Goal: Task Accomplishment & Management: Use online tool/utility

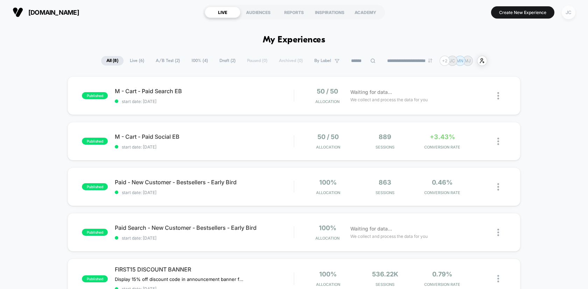
click at [568, 15] on div "JC" at bounding box center [568, 13] width 14 height 14
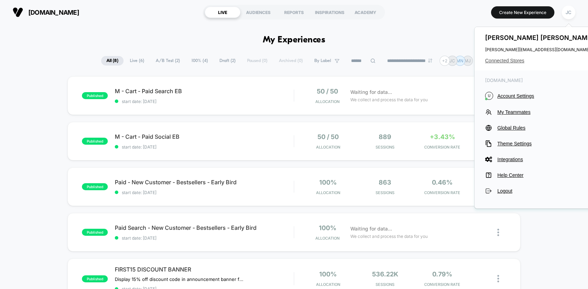
click at [519, 59] on span "Connected Stores" at bounding box center [540, 61] width 111 height 6
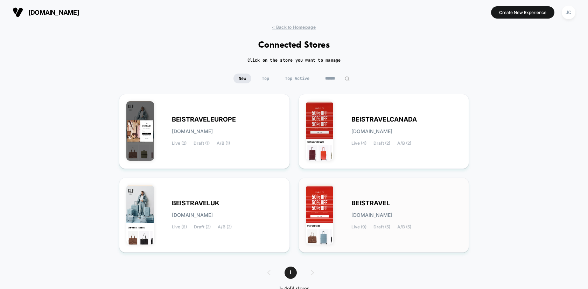
click at [335, 215] on div "BEISTRAVEL [DOMAIN_NAME] Live (9) Draft (5) A/B (5)" at bounding box center [384, 215] width 156 height 60
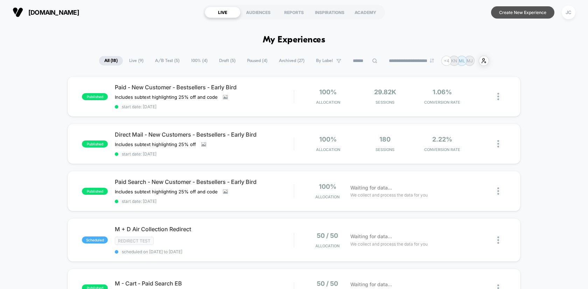
click at [514, 13] on button "Create New Experience" at bounding box center [522, 12] width 63 height 12
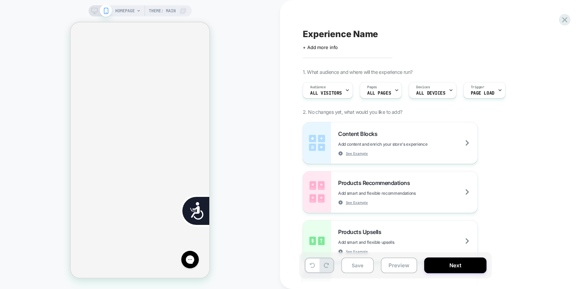
click at [123, 15] on span "HOMEPAGE" at bounding box center [125, 10] width 20 height 11
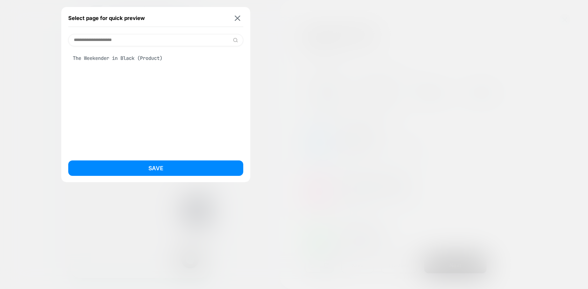
scroll to position [0, 283]
type input "**********"
click at [120, 59] on div "The Weekender in Black (Product)" at bounding box center [155, 57] width 175 height 13
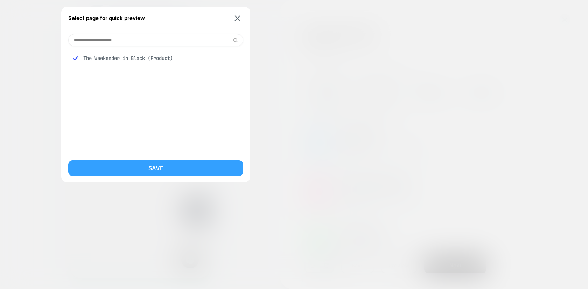
click at [134, 168] on button "Save" at bounding box center [155, 167] width 175 height 15
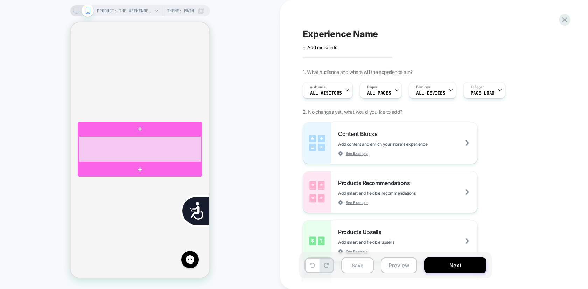
scroll to position [0, 0]
click at [162, 144] on div at bounding box center [139, 149] width 123 height 26
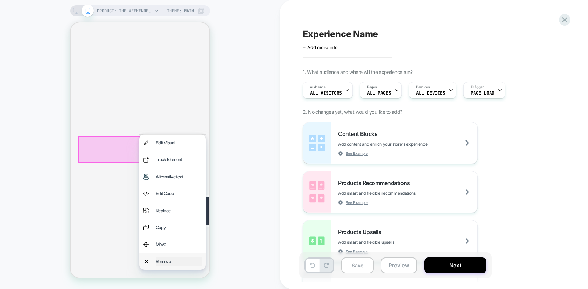
click at [162, 261] on div "Remove" at bounding box center [179, 261] width 46 height 8
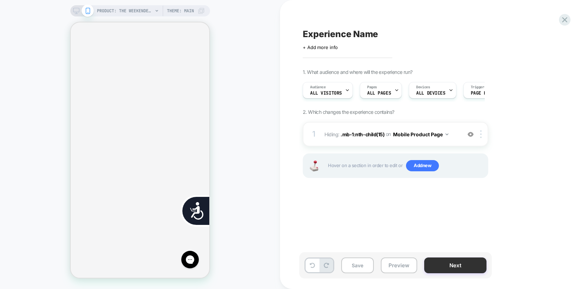
scroll to position [0, 141]
click at [457, 266] on button "Next" at bounding box center [455, 265] width 62 height 16
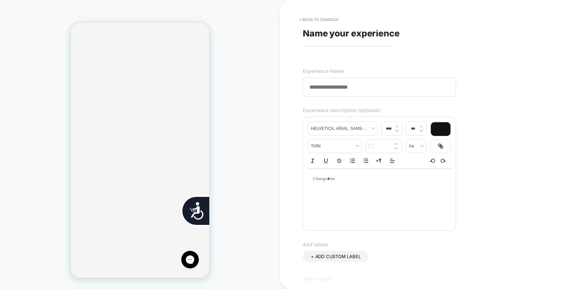
click at [356, 89] on input at bounding box center [379, 86] width 153 height 19
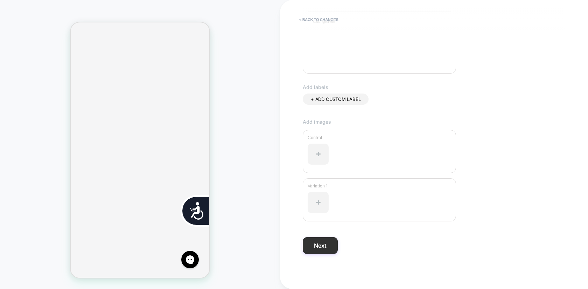
type input "**********"
click at [325, 244] on button "Next" at bounding box center [320, 245] width 35 height 17
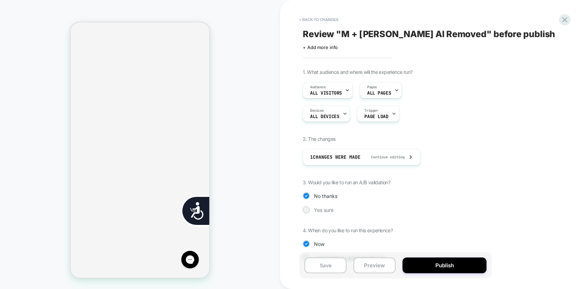
scroll to position [0, 0]
click at [331, 263] on button "Save" at bounding box center [325, 265] width 42 height 16
click at [326, 17] on button "< Back to changes" at bounding box center [319, 19] width 46 height 11
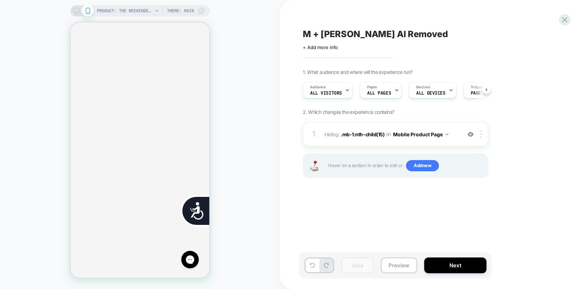
scroll to position [0, 0]
click at [78, 9] on rect at bounding box center [76, 10] width 6 height 4
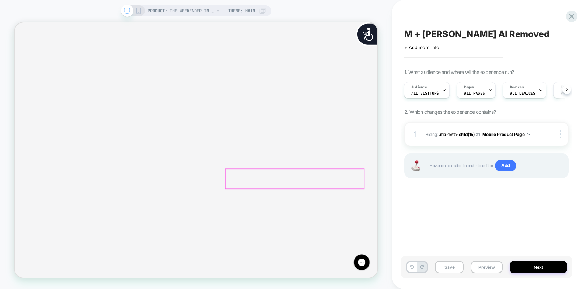
scroll to position [0, 978]
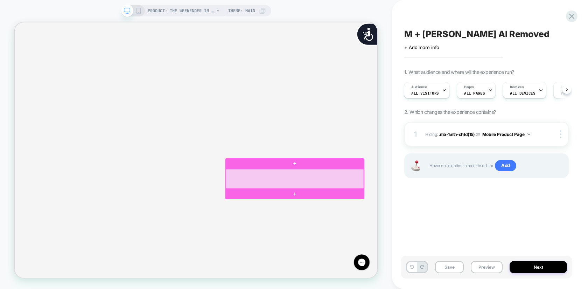
click at [405, 225] on div at bounding box center [388, 231] width 184 height 26
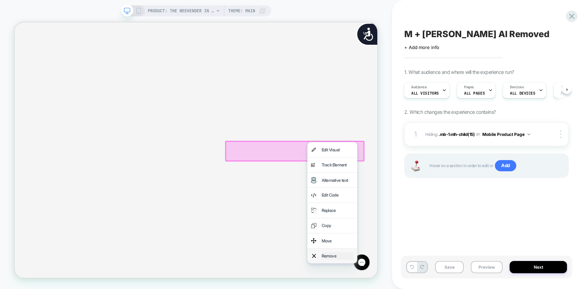
scroll to position [0, 0]
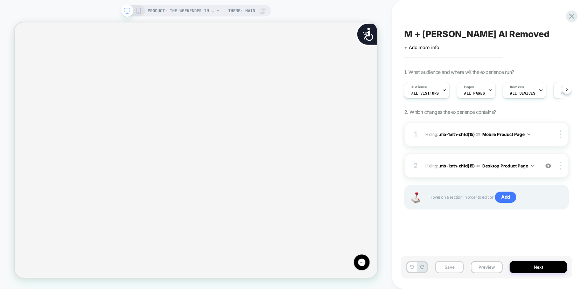
click at [454, 269] on button "Save" at bounding box center [449, 267] width 29 height 12
click at [542, 265] on button "Next" at bounding box center [537, 267] width 57 height 12
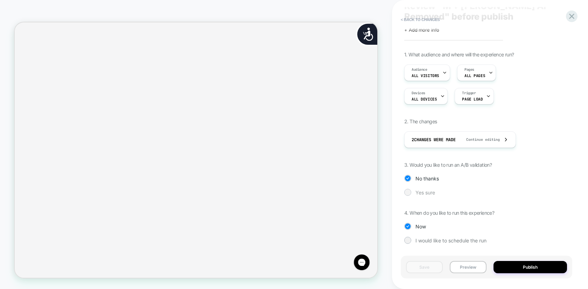
scroll to position [0, 489]
click at [426, 193] on span "Yes sure" at bounding box center [425, 192] width 20 height 6
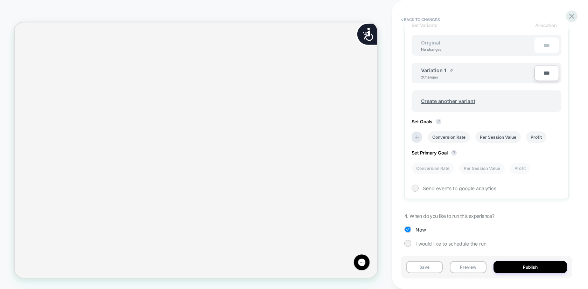
scroll to position [219, 0]
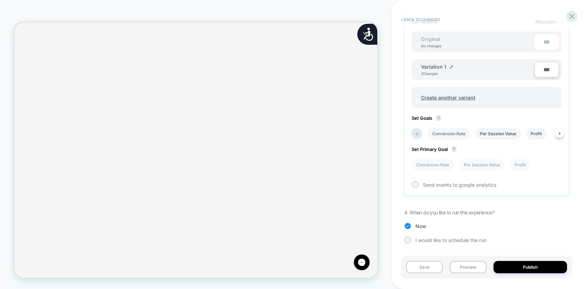
click at [453, 133] on li "Conversion Rate" at bounding box center [448, 134] width 42 height 12
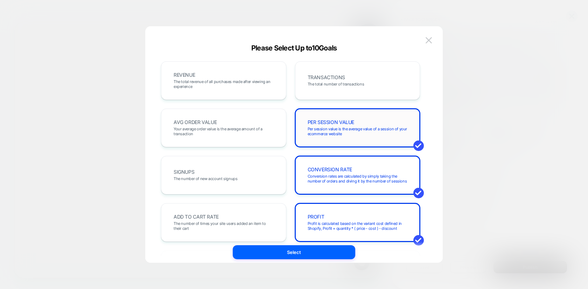
click at [329, 129] on span "Per session value is the average value of a session of your ecommerce website" at bounding box center [357, 131] width 100 height 10
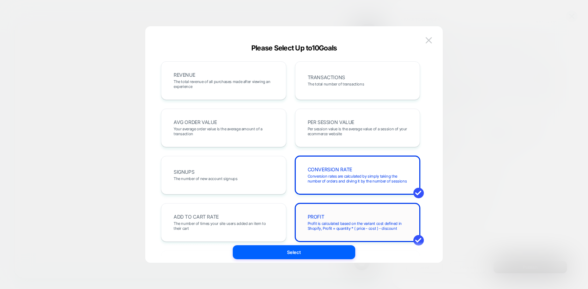
click at [323, 217] on span "PROFIT" at bounding box center [315, 216] width 17 height 5
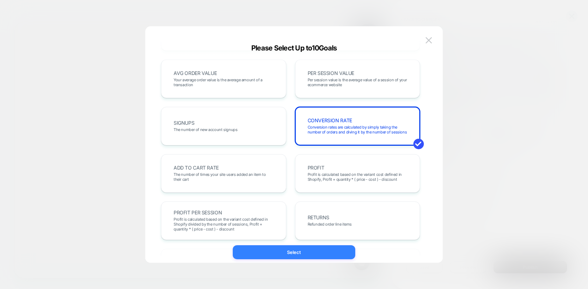
scroll to position [86, 0]
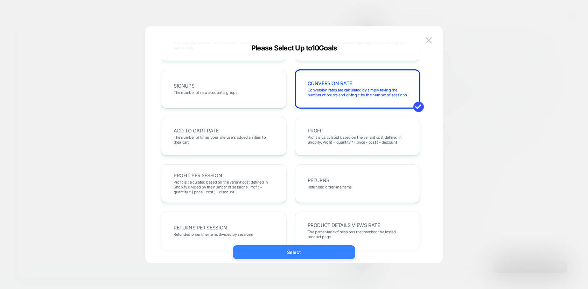
click at [306, 251] on button "Select" at bounding box center [294, 252] width 122 height 14
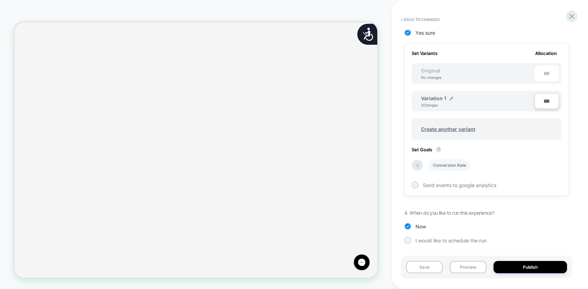
scroll to position [0, 978]
click at [531, 265] on button "Publish" at bounding box center [529, 267] width 73 height 12
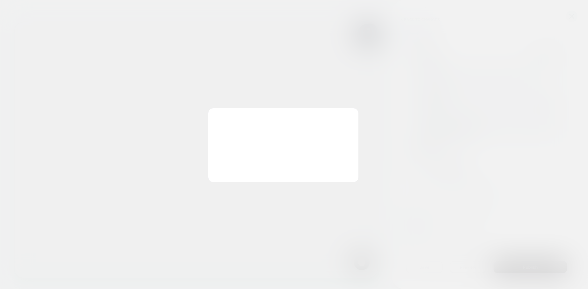
scroll to position [0, 0]
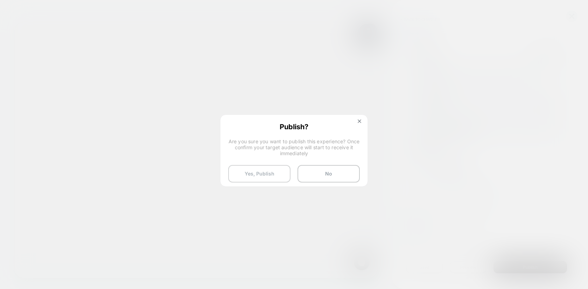
click at [270, 174] on button "Yes, Publish" at bounding box center [259, 173] width 62 height 17
